Goal: Information Seeking & Learning: Learn about a topic

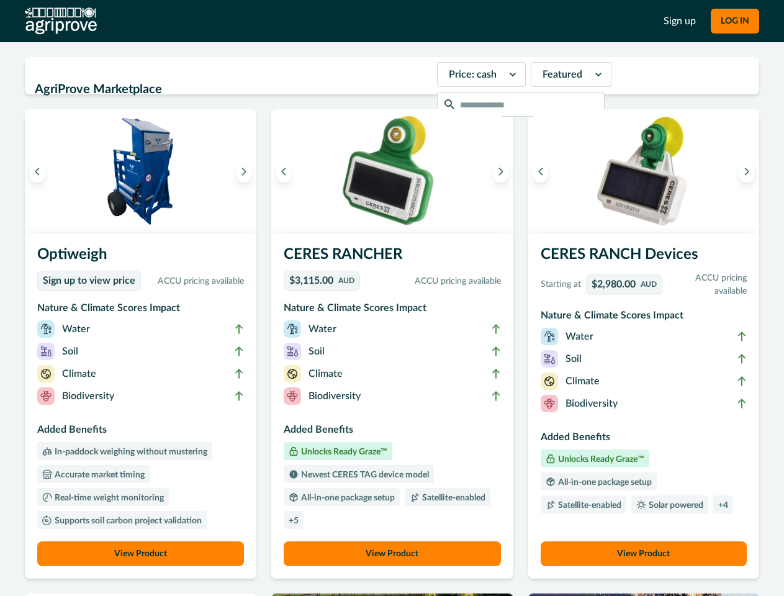
click at [734, 21] on button "LOG IN" at bounding box center [734, 21] width 48 height 25
click at [37, 171] on icon "Previous image" at bounding box center [37, 171] width 9 height 9
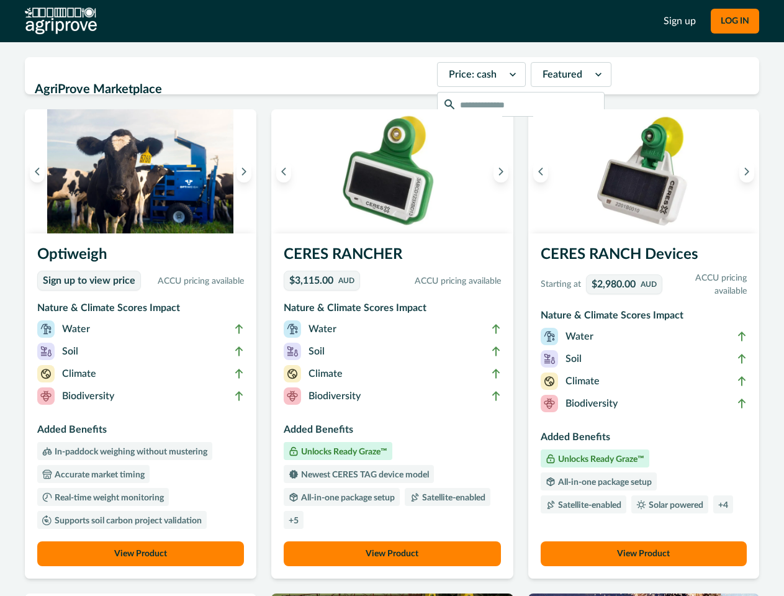
click at [247, 171] on icon "Next image" at bounding box center [243, 171] width 9 height 9
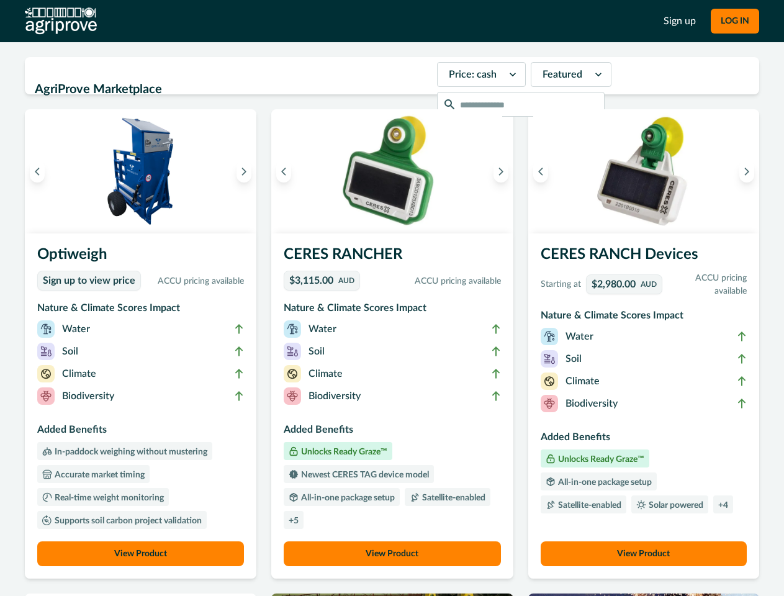
click at [142, 406] on li "Biodiversity" at bounding box center [140, 398] width 207 height 22
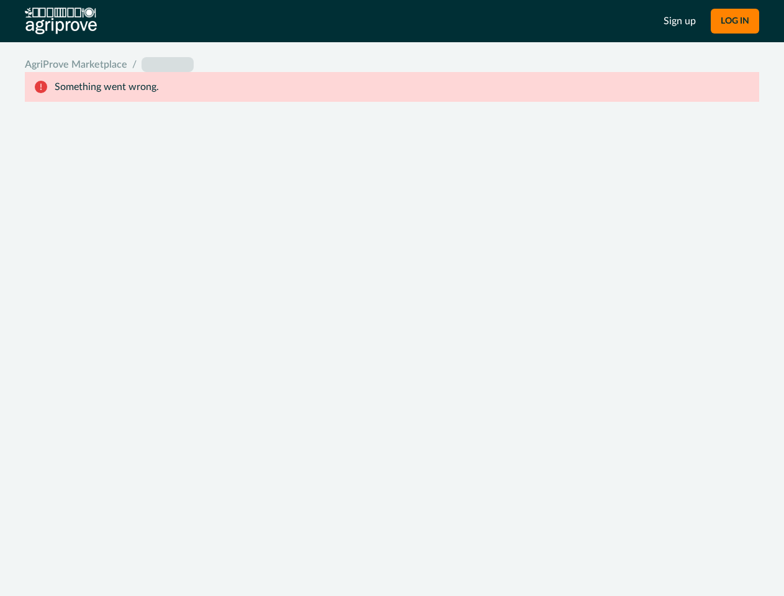
click at [142, 553] on div "System Error Something went wrong An unexpected error occurred. If this continu…" at bounding box center [392, 298] width 784 height 596
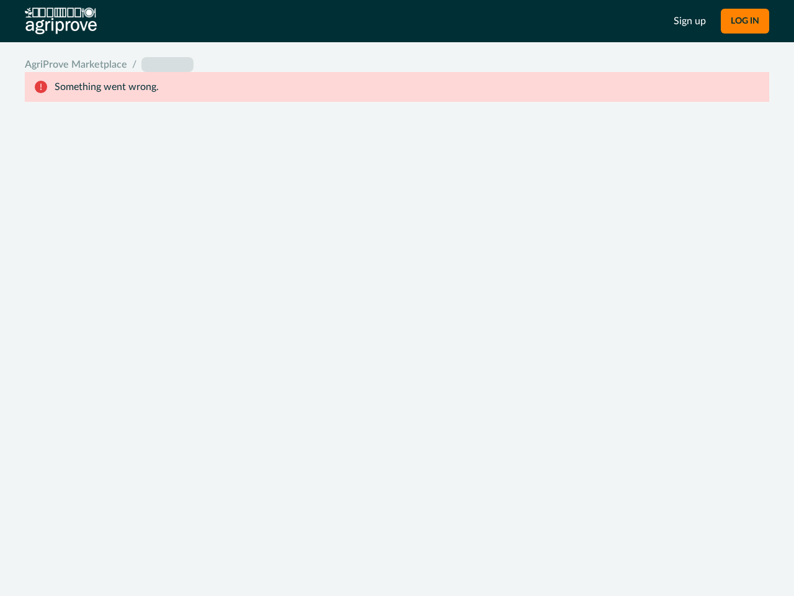
click at [287, 171] on div "System Error Something went wrong An unexpected error occurred. If this continu…" at bounding box center [397, 298] width 794 height 596
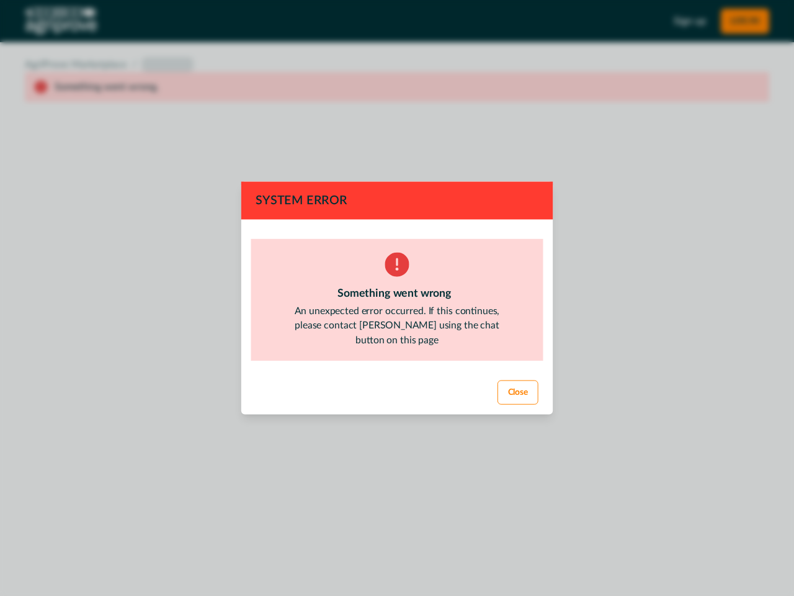
click at [497, 171] on div "System Error Something went wrong An unexpected error occurred. If this continu…" at bounding box center [397, 298] width 794 height 596
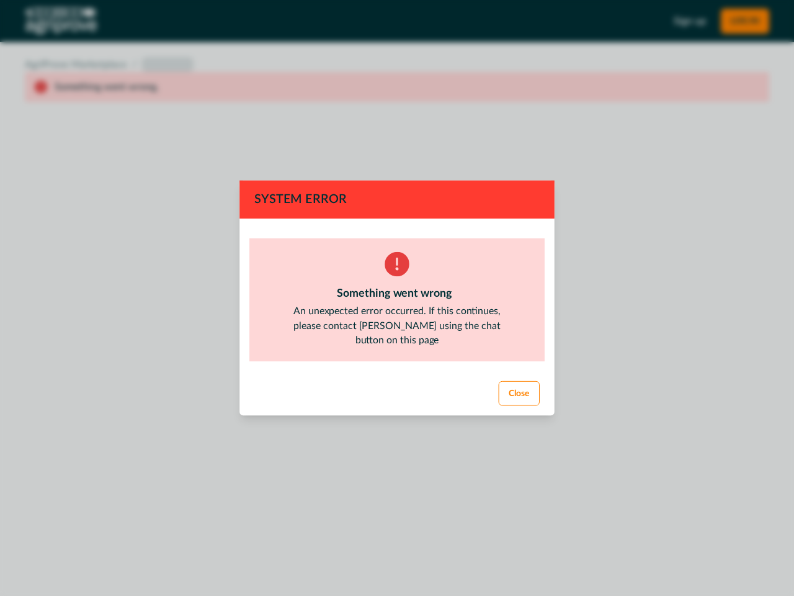
click at [391, 406] on footer "Close" at bounding box center [396, 393] width 315 height 44
click at [391, 553] on div "System Error Something went wrong An unexpected error occurred. If this continu…" at bounding box center [397, 298] width 794 height 596
click at [537, 171] on div "System Error Something went wrong An unexpected error occurred. If this continu…" at bounding box center [397, 298] width 794 height 596
